Goal: Task Accomplishment & Management: Use online tool/utility

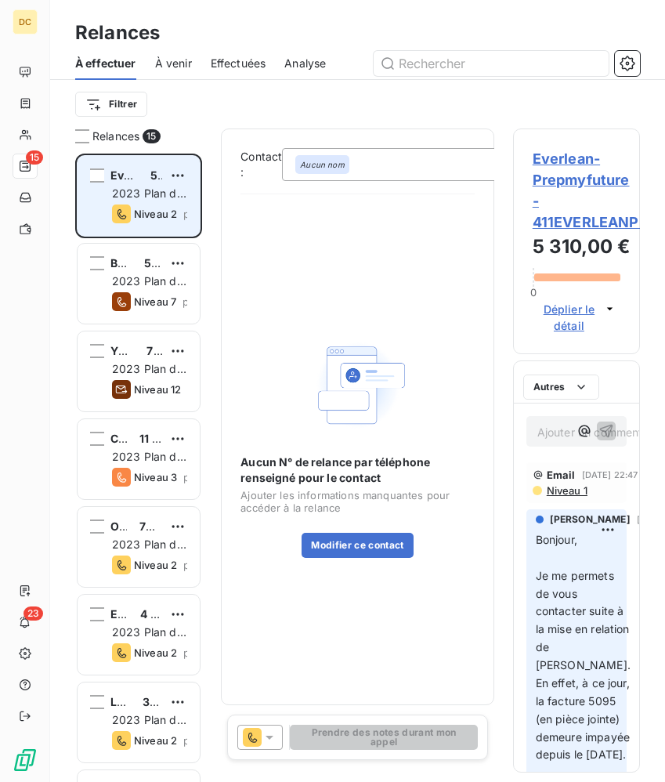
click at [134, 197] on span "2023 Plan de relance" at bounding box center [149, 200] width 74 height 29
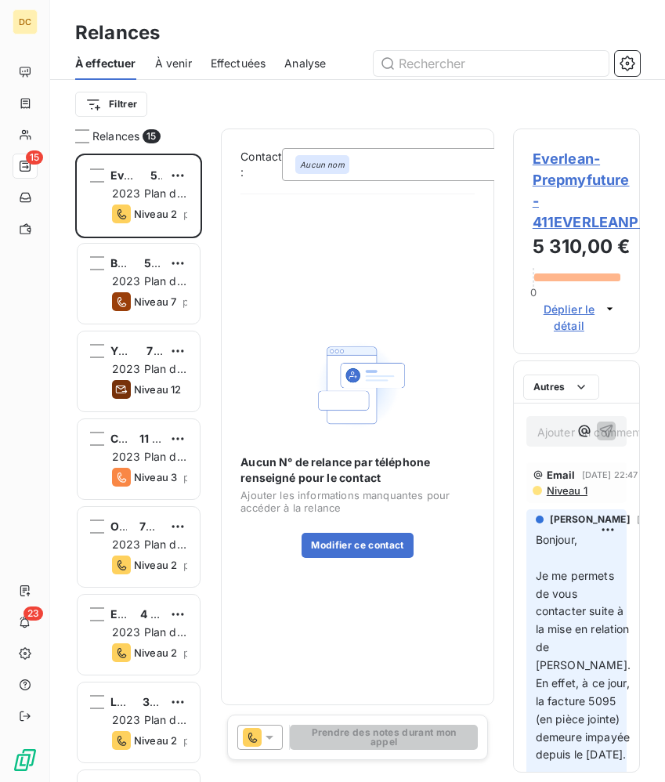
click at [379, 160] on div "Aucun nom" at bounding box center [438, 164] width 313 height 33
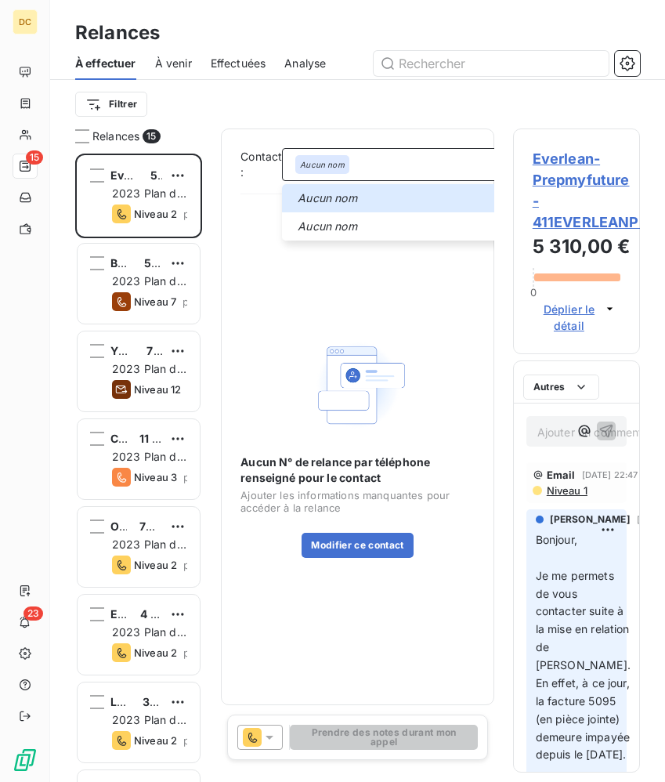
click at [266, 736] on icon at bounding box center [270, 738] width 8 height 4
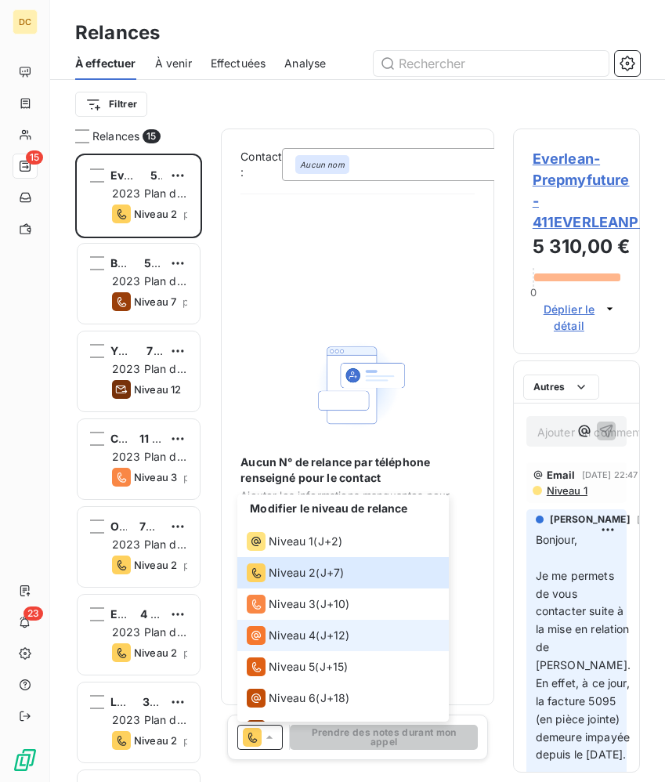
click at [282, 632] on span "Niveau 4" at bounding box center [292, 636] width 47 height 16
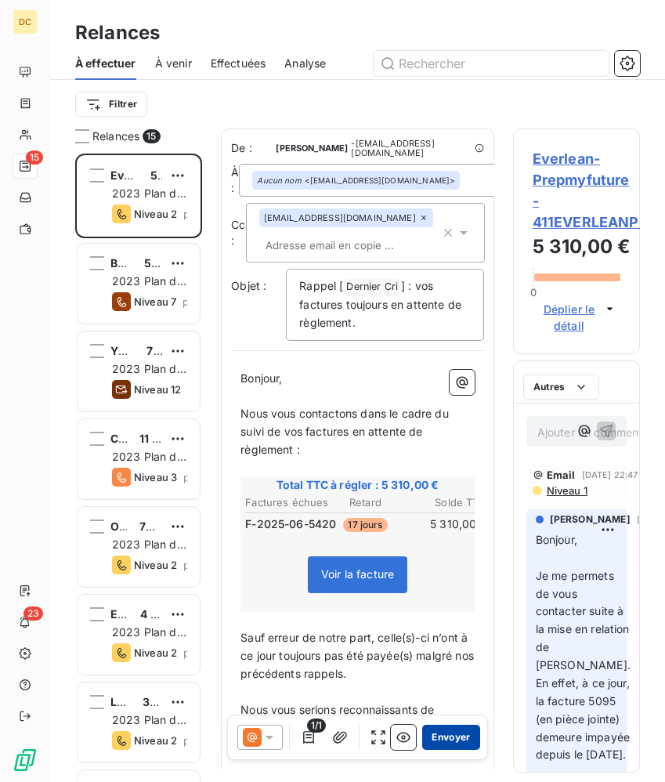
click at [453, 743] on button "Envoyer" at bounding box center [450, 737] width 57 height 25
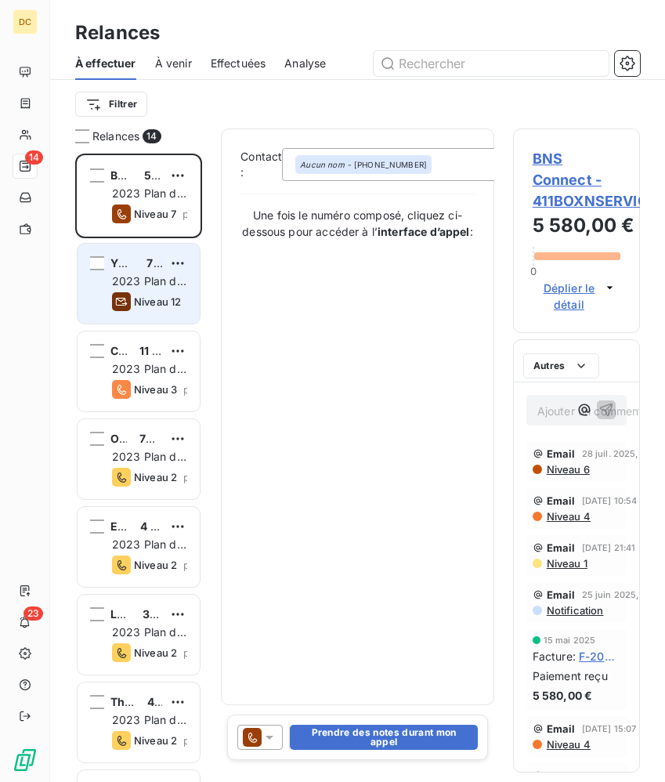
click at [155, 291] on div "YNDIA DYNAMICS 71 426,00 € 2023 Plan de relance Niveau 12 prévue depuis 7 jours" at bounding box center [139, 284] width 122 height 80
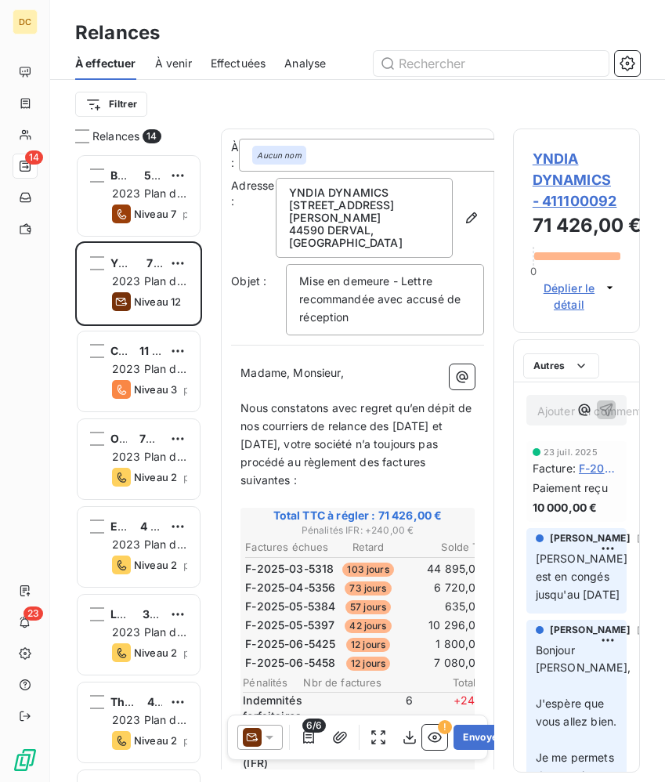
click at [557, 414] on p "Ajouter un commentaire ﻿" at bounding box center [552, 411] width 31 height 20
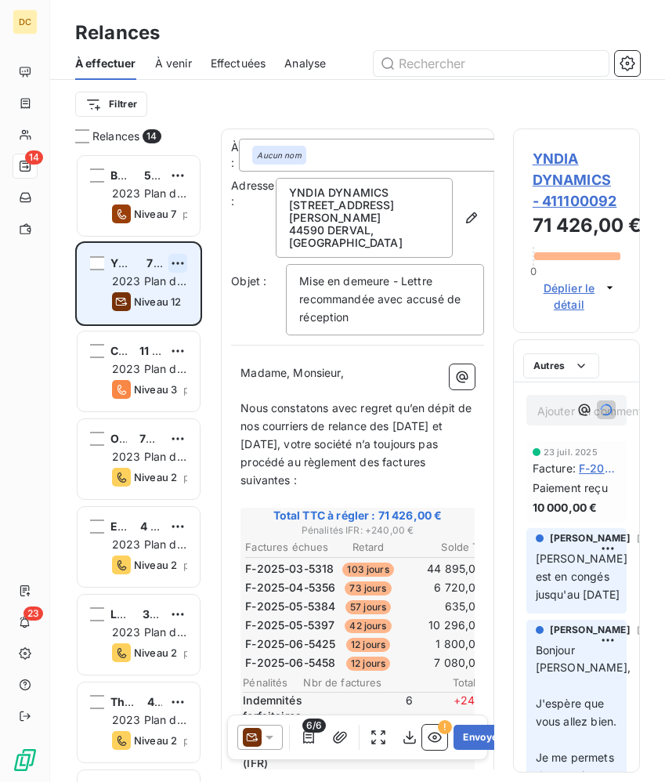
click at [173, 260] on html "DC 14 23 Relances À effectuer À venir Effectuées Analyse Filtrer Relances 14 BN…" at bounding box center [332, 391] width 665 height 782
click at [143, 288] on div "Replanifier cette action" at bounding box center [110, 294] width 140 height 25
select select "7"
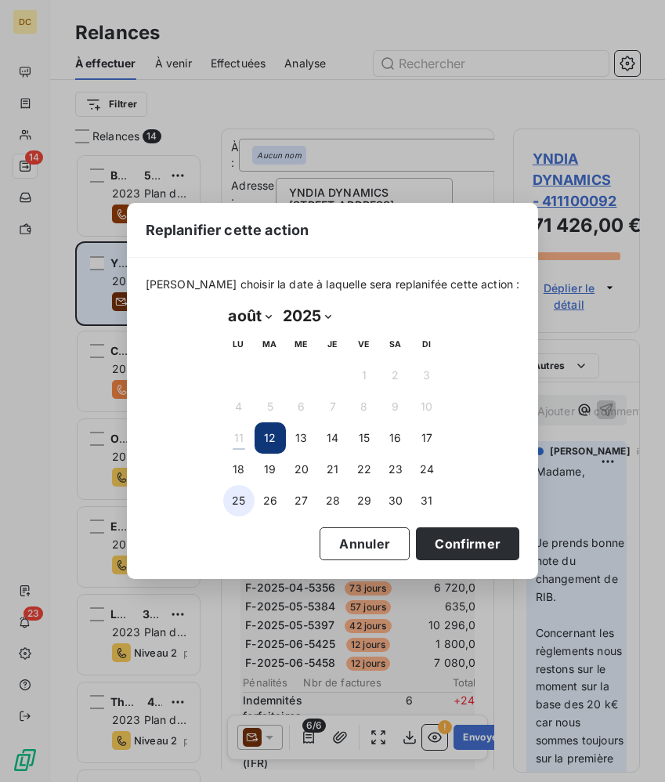
click at [240, 503] on button "25" at bounding box center [238, 500] width 31 height 31
click at [422, 540] on button "Confirmer" at bounding box center [467, 543] width 103 height 33
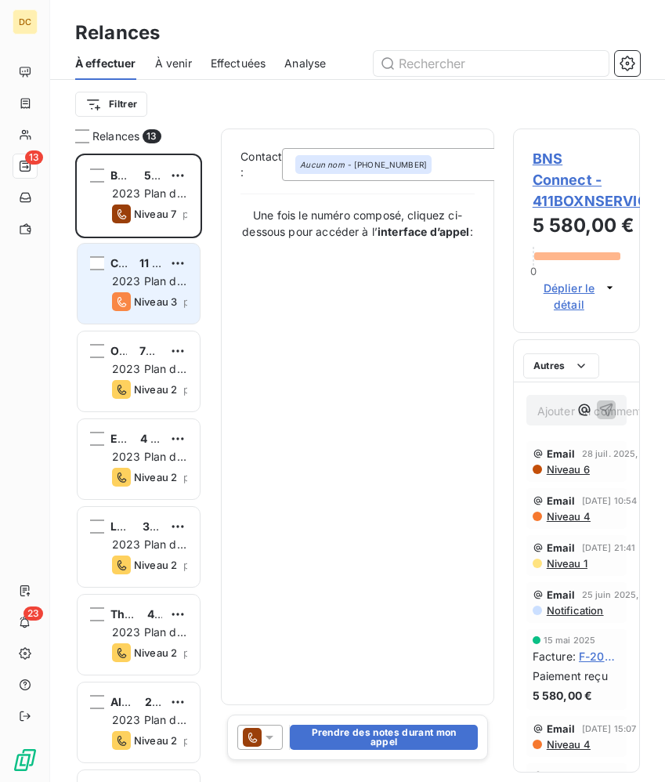
click at [133, 276] on span "2023 Plan de relance" at bounding box center [149, 288] width 74 height 29
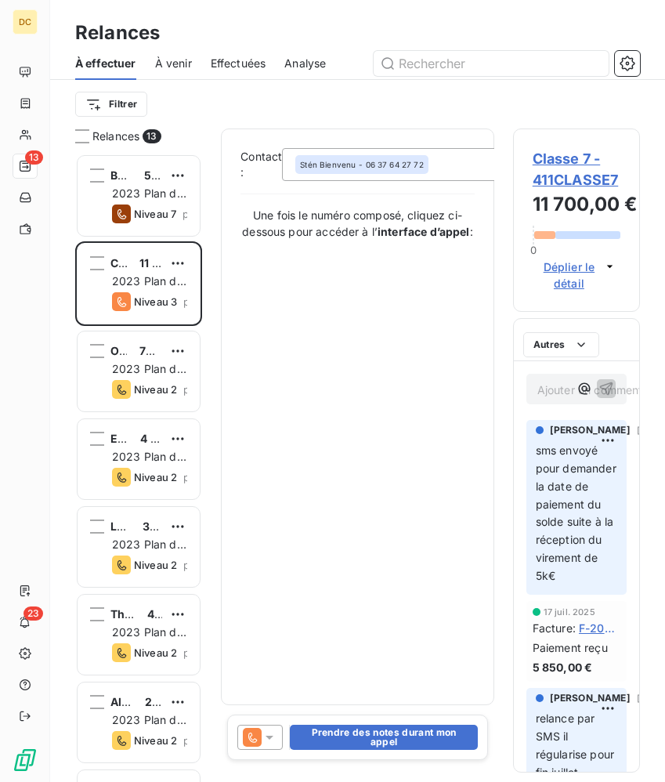
click at [266, 741] on icon at bounding box center [270, 737] width 16 height 16
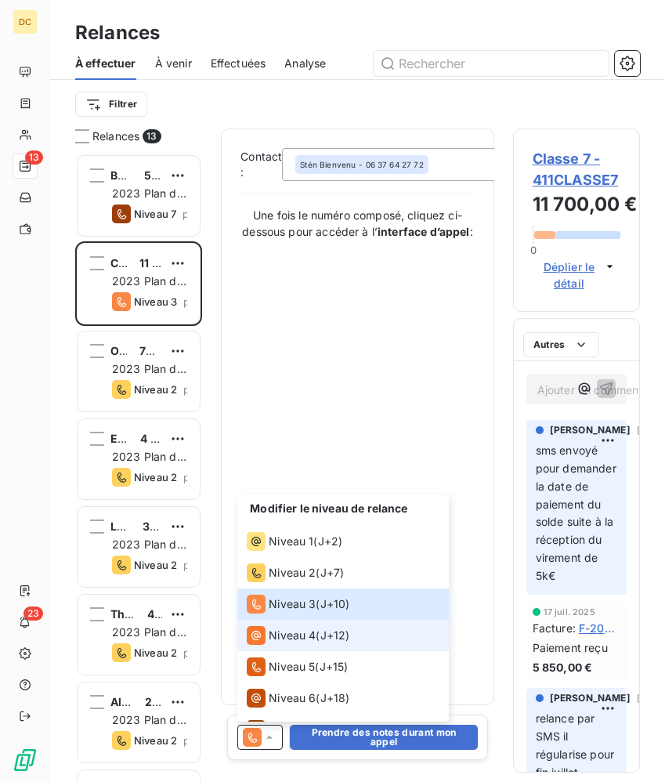
click at [280, 642] on span "Niveau 4" at bounding box center [292, 636] width 47 height 16
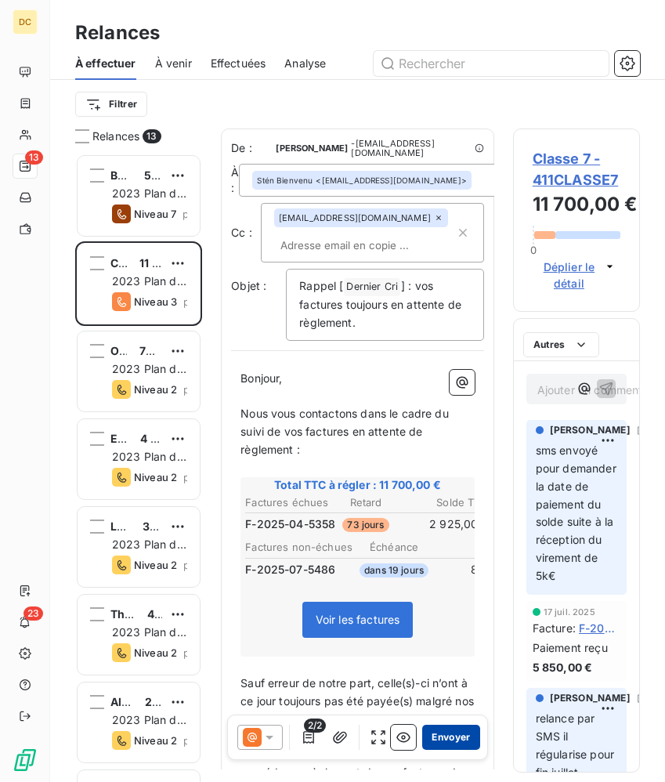
click at [459, 742] on button "Envoyer" at bounding box center [450, 737] width 57 height 25
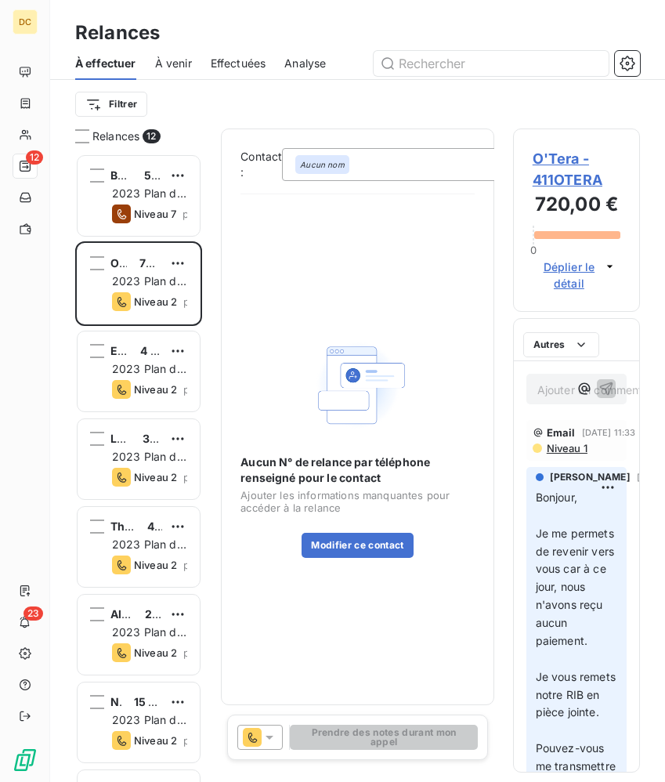
click at [371, 168] on div "Aucun nom" at bounding box center [438, 164] width 313 height 33
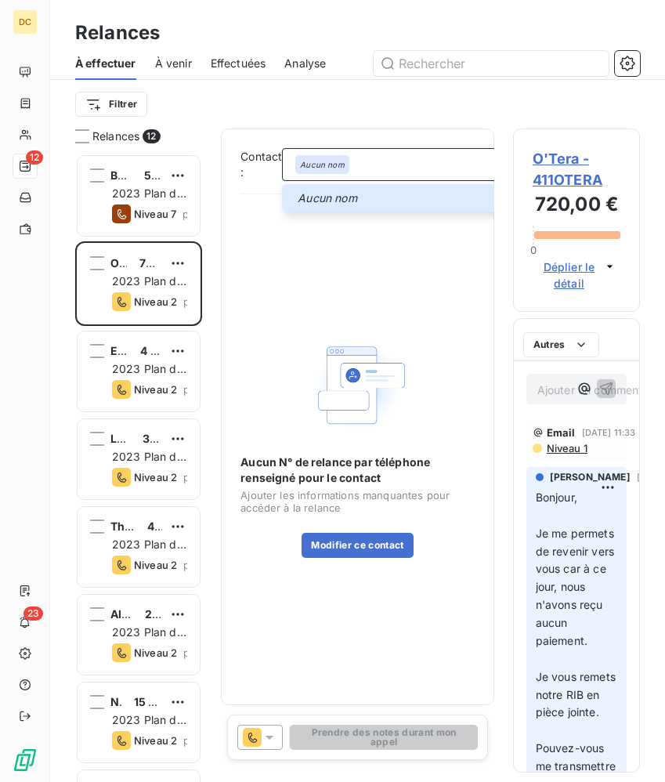
click at [263, 740] on icon at bounding box center [270, 737] width 16 height 16
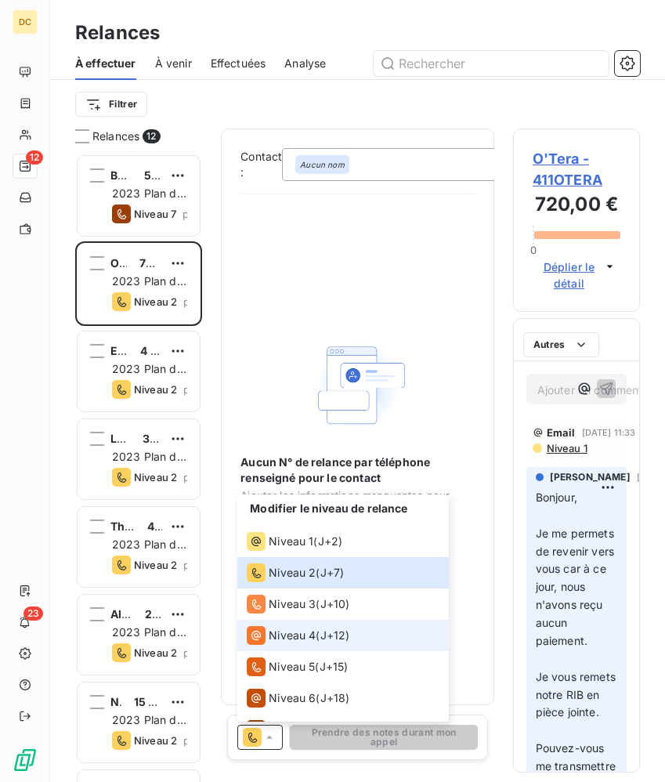
click at [277, 637] on span "Niveau 4" at bounding box center [292, 636] width 47 height 16
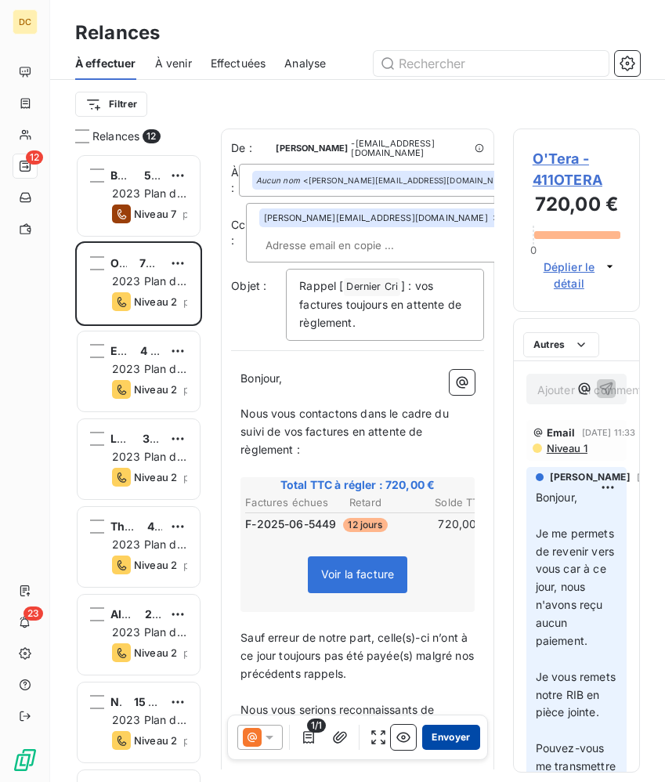
click at [457, 730] on button "Envoyer" at bounding box center [450, 737] width 57 height 25
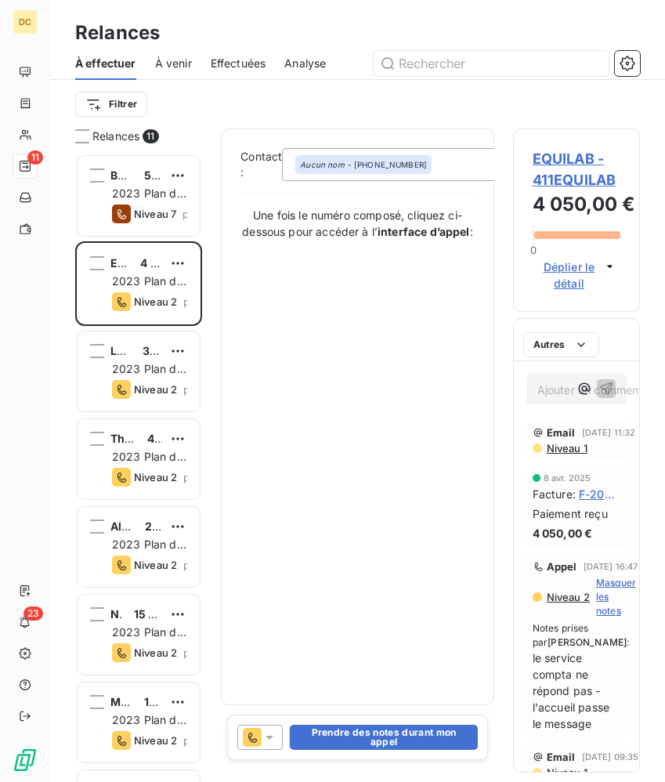
click at [444, 159] on div "Aucun nom - [PHONE_NUMBER]" at bounding box center [438, 164] width 313 height 33
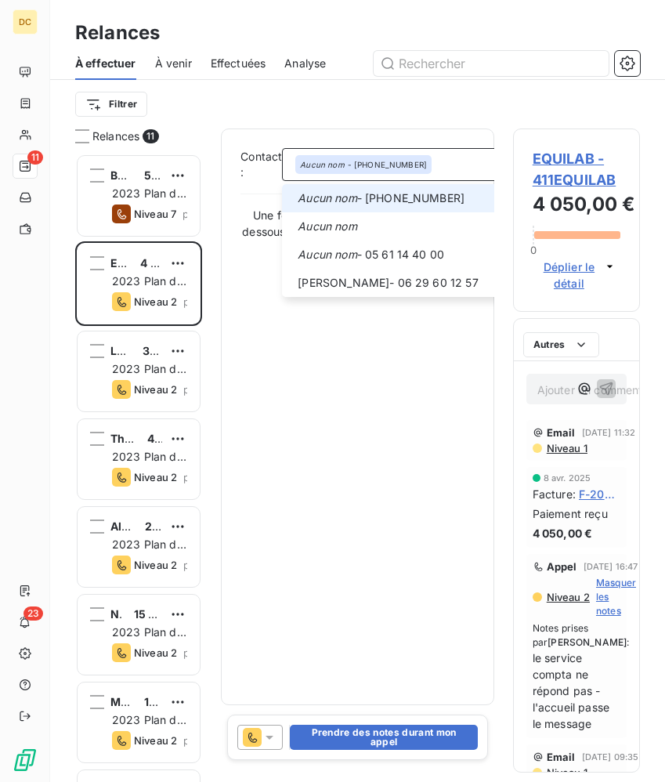
scroll to position [0, 61]
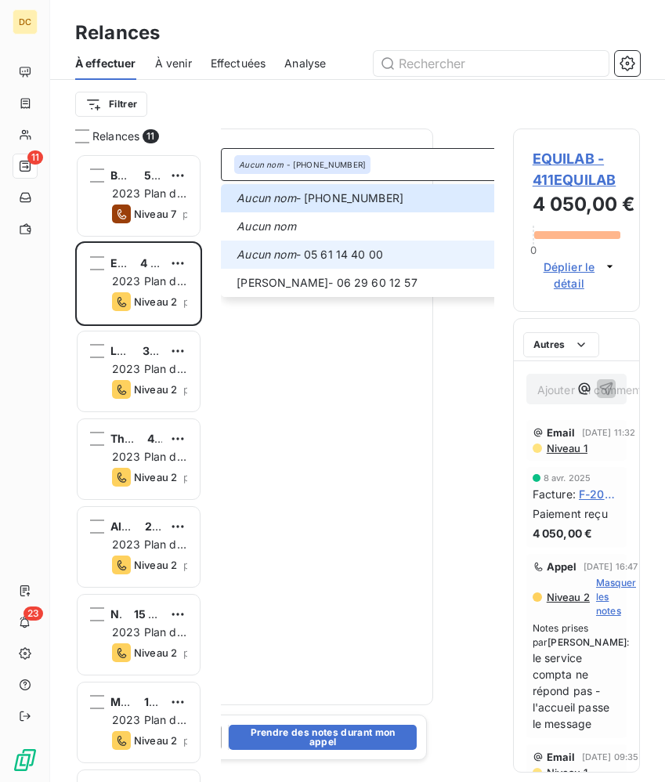
click at [414, 248] on span "Aucun nom - 05 61 14 40 00" at bounding box center [381, 255] width 288 height 16
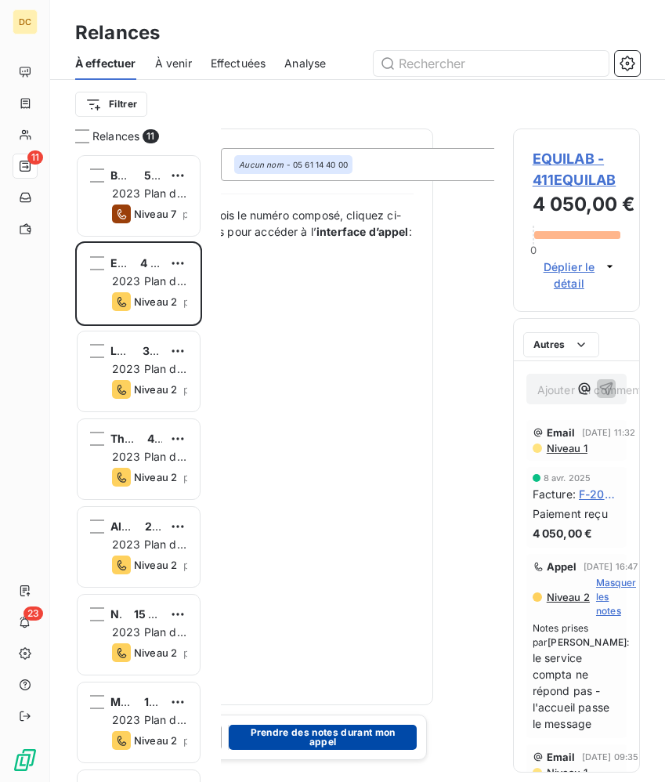
click at [383, 743] on button "Prendre des notes durant mon appel" at bounding box center [323, 737] width 188 height 25
